Goal: Navigation & Orientation: Understand site structure

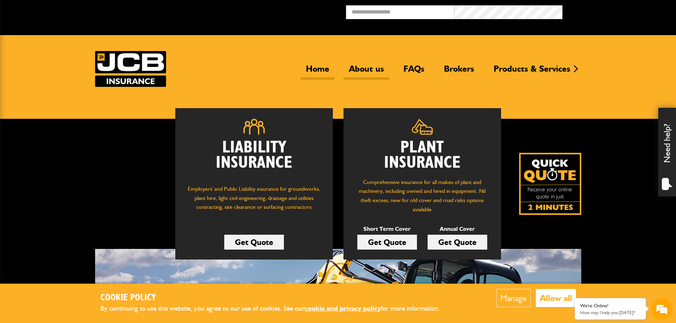
click at [363, 69] on link "About us" at bounding box center [366, 72] width 46 height 16
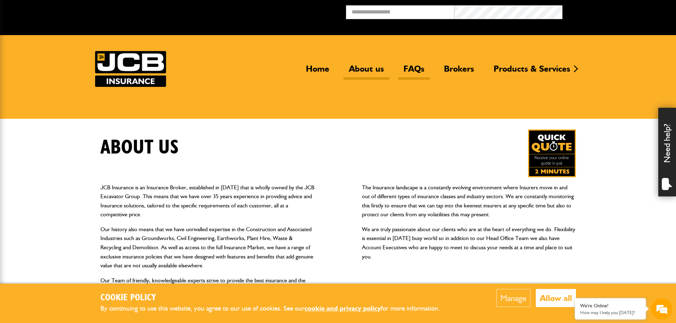
click at [421, 67] on link "FAQs" at bounding box center [414, 72] width 32 height 16
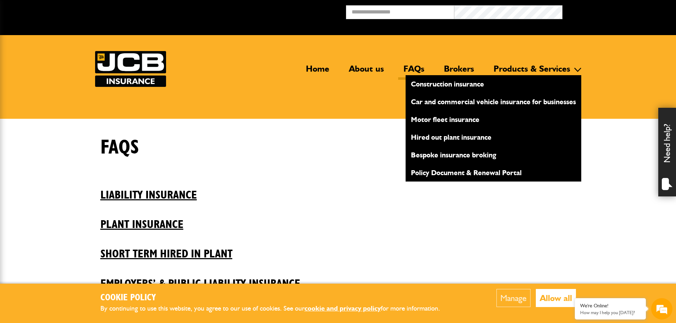
click at [522, 73] on link "Products & Services" at bounding box center [531, 72] width 87 height 16
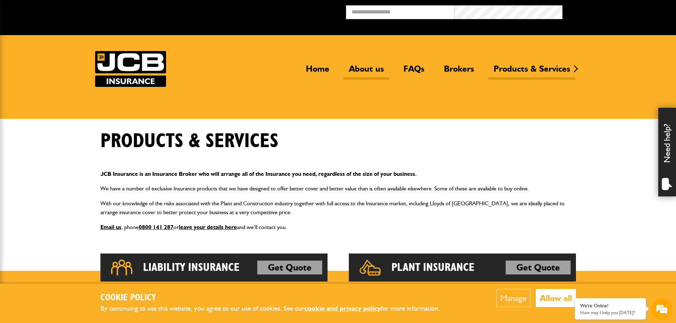
click at [360, 68] on link "About us" at bounding box center [366, 72] width 46 height 16
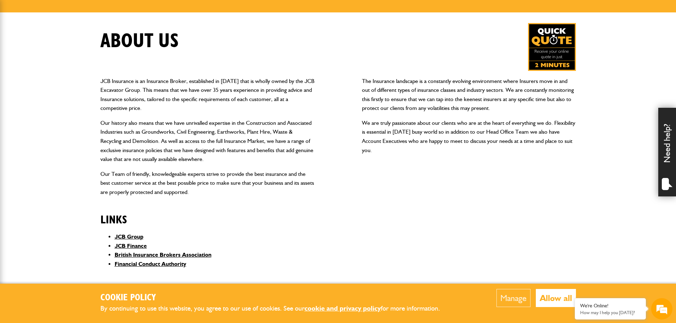
scroll to position [177, 0]
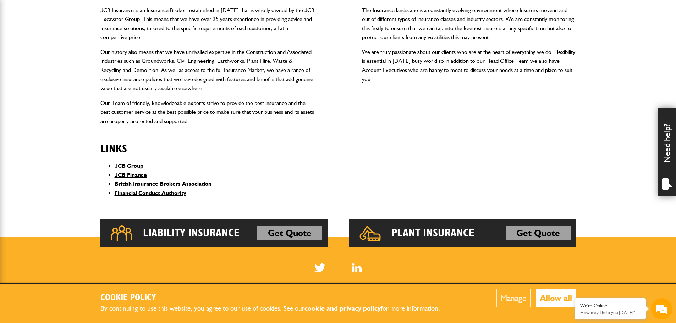
click at [138, 165] on link "JCB Group" at bounding box center [129, 166] width 29 height 7
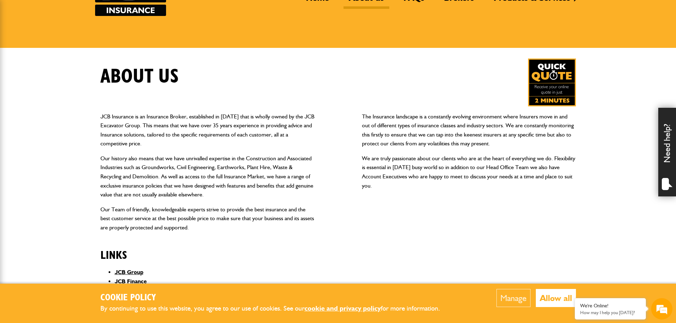
scroll to position [0, 0]
